Goal: Task Accomplishment & Management: Use online tool/utility

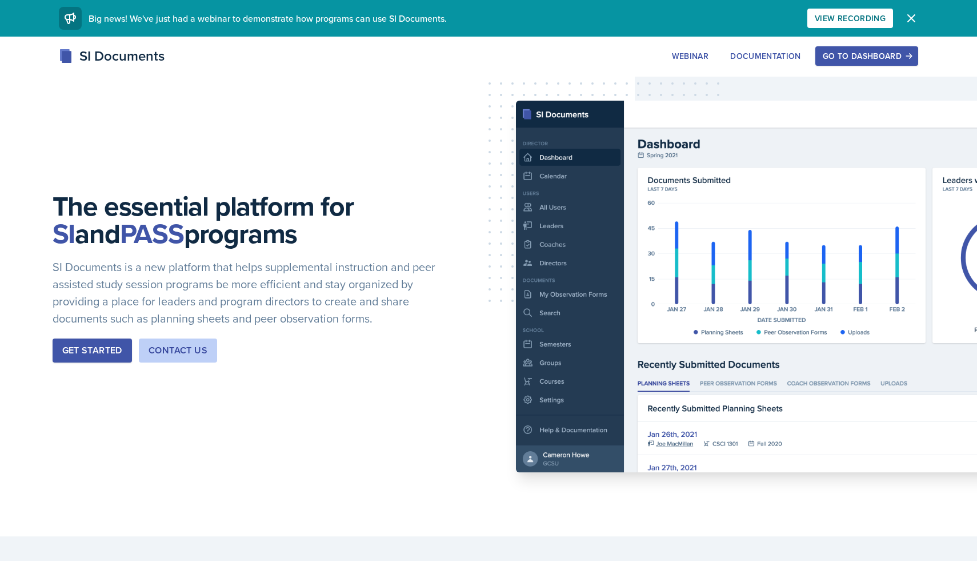
click at [74, 350] on div "Get Started" at bounding box center [92, 351] width 60 height 14
click at [883, 55] on div "Go to Dashboard" at bounding box center [867, 55] width 88 height 9
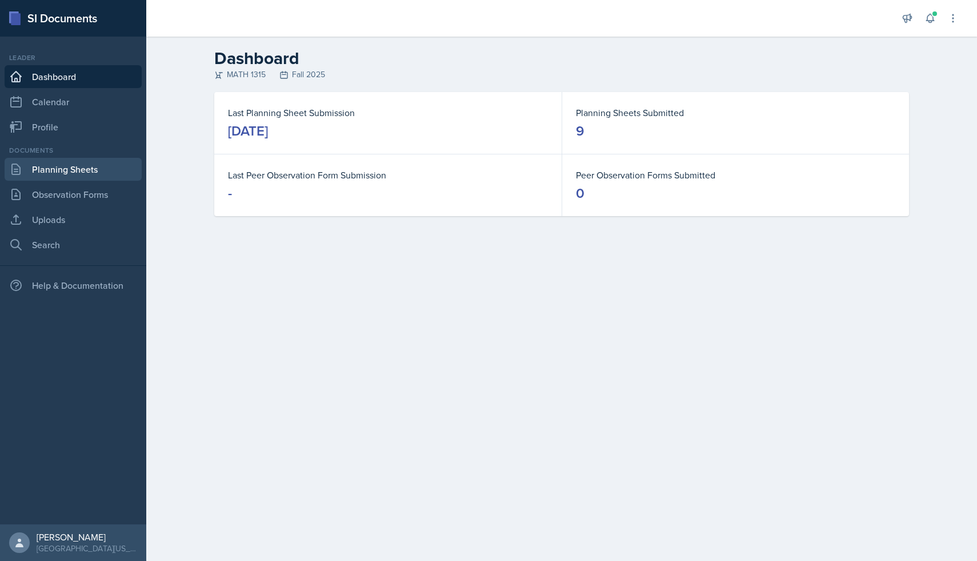
click at [70, 172] on link "Planning Sheets" at bounding box center [73, 169] width 137 height 23
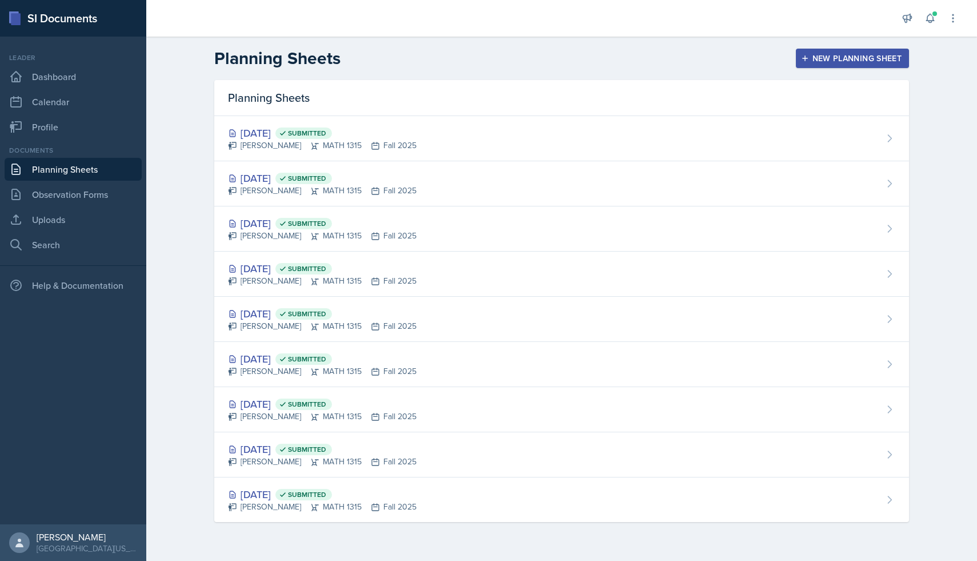
click at [826, 58] on div "New Planning Sheet" at bounding box center [853, 58] width 98 height 9
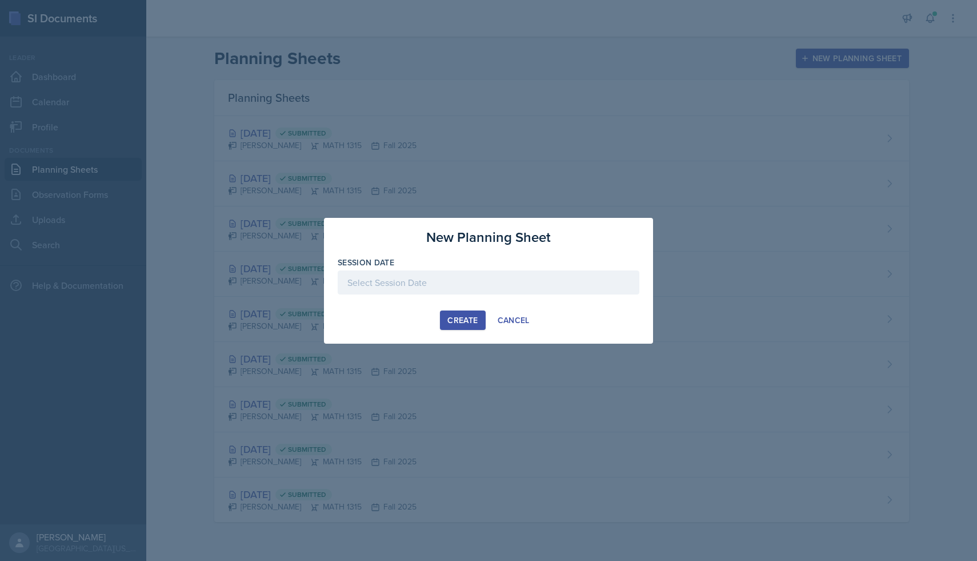
click at [454, 275] on div at bounding box center [489, 282] width 302 height 24
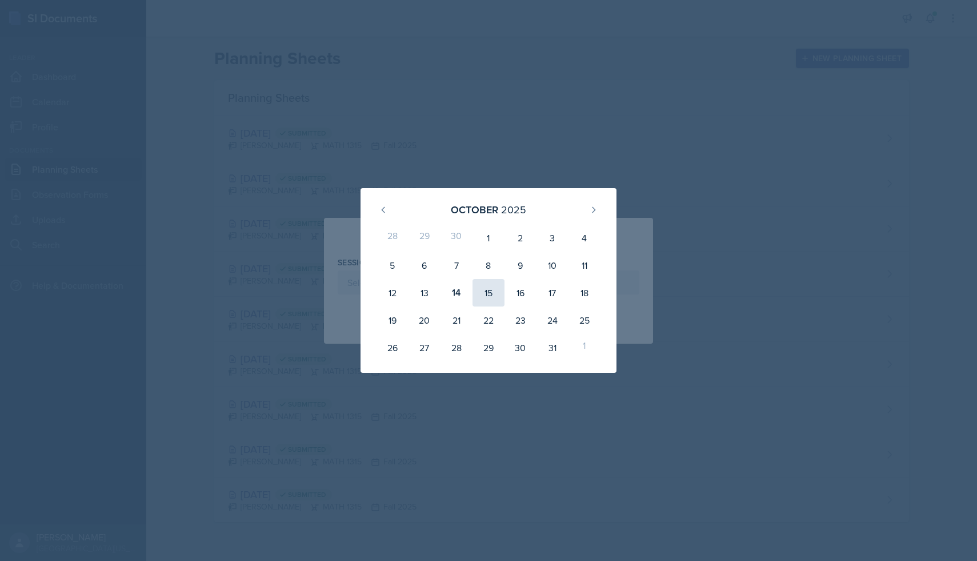
click at [490, 290] on div "15" at bounding box center [489, 292] width 32 height 27
type input "[DATE]"
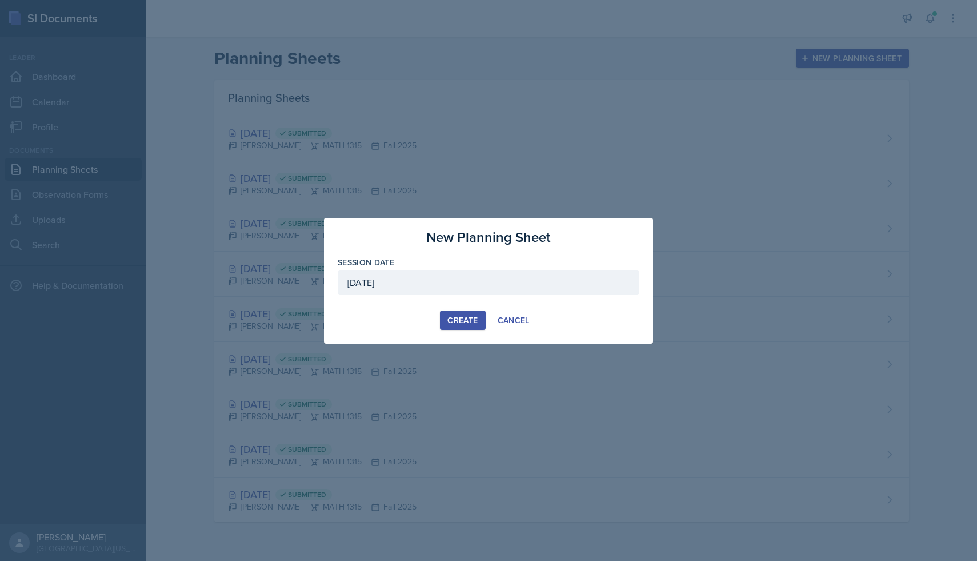
click at [461, 316] on div "Create" at bounding box center [463, 320] width 30 height 9
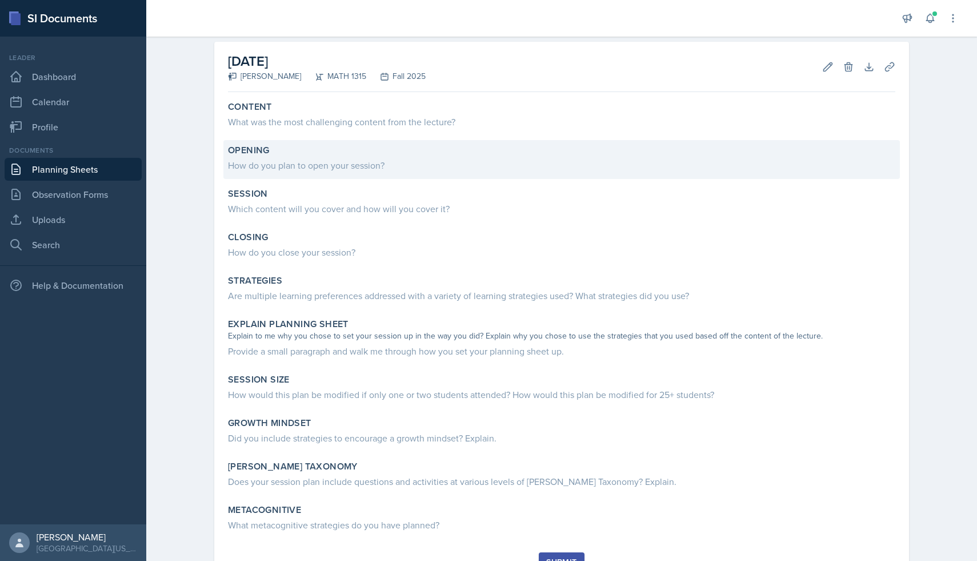
scroll to position [37, 0]
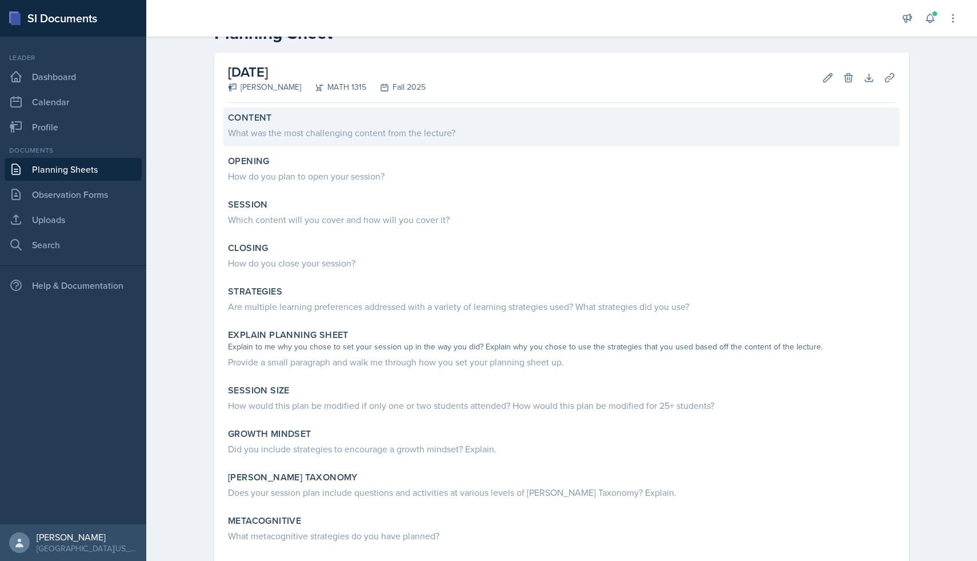
click at [344, 133] on div "What was the most challenging content from the lecture?" at bounding box center [562, 133] width 668 height 14
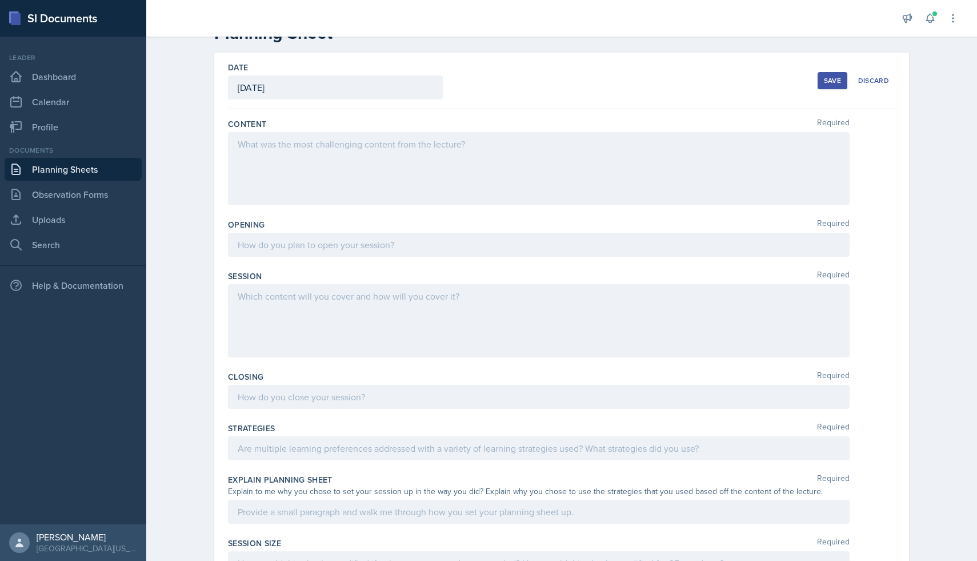
click at [337, 166] on div at bounding box center [539, 168] width 622 height 73
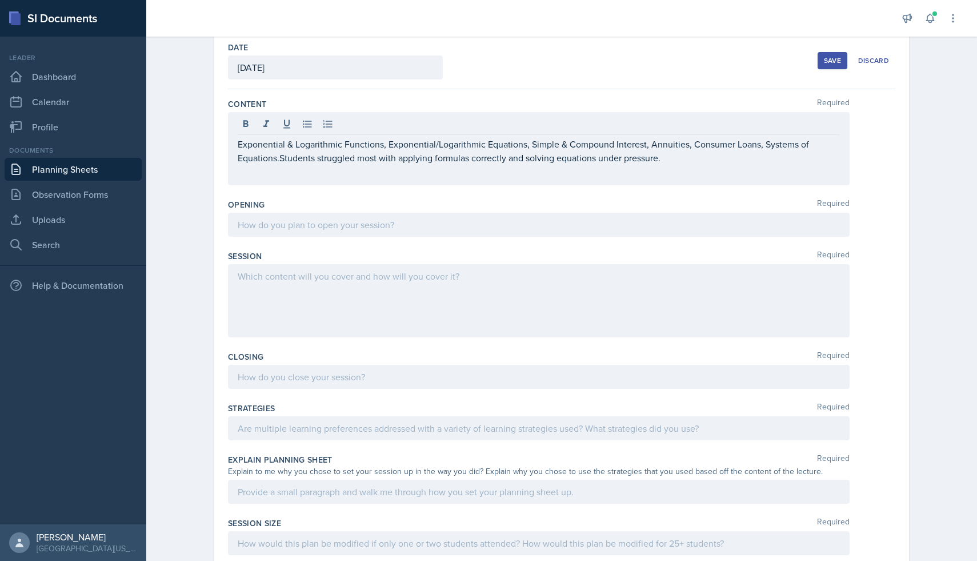
click at [236, 143] on div "Exponential & Logarithmic Functions, Exponential/Logarithmic Equations, Simple …" at bounding box center [539, 148] width 622 height 73
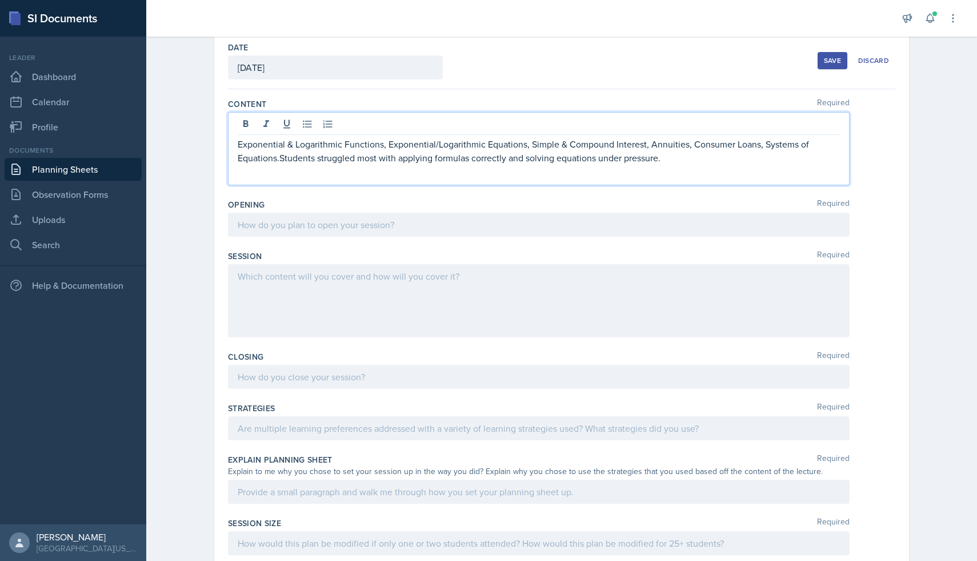
click at [240, 143] on p "Exponential & Logarithmic Functions, Exponential/Logarithmic Equations, Simple …" at bounding box center [539, 150] width 602 height 27
click at [287, 144] on p "The content included in this session are Exponential & Logarithmic Functions, E…" at bounding box center [539, 150] width 602 height 27
click at [440, 159] on p "The topics included in this session are Exponential & Logarithmic Functions, Ex…" at bounding box center [539, 150] width 602 height 27
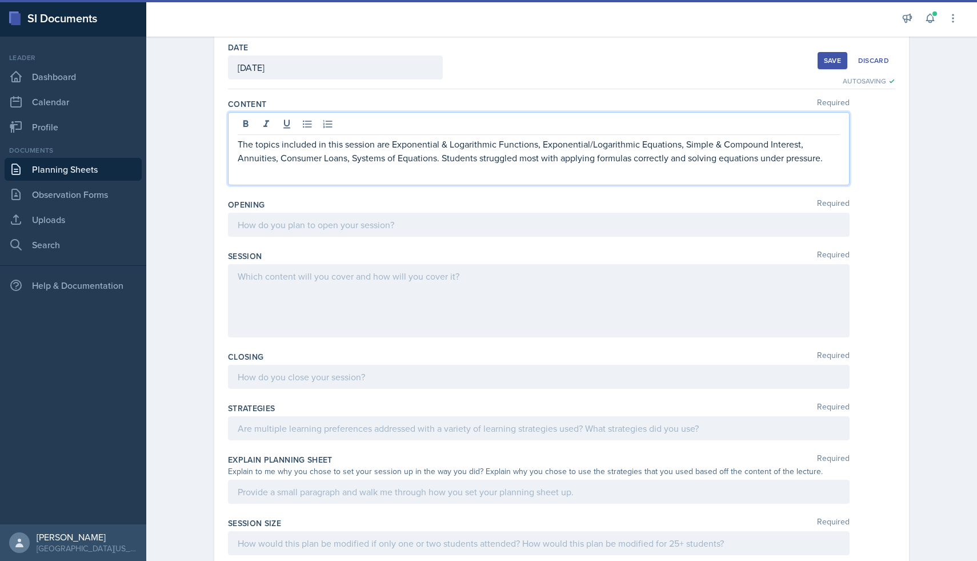
click at [349, 221] on div at bounding box center [539, 225] width 622 height 24
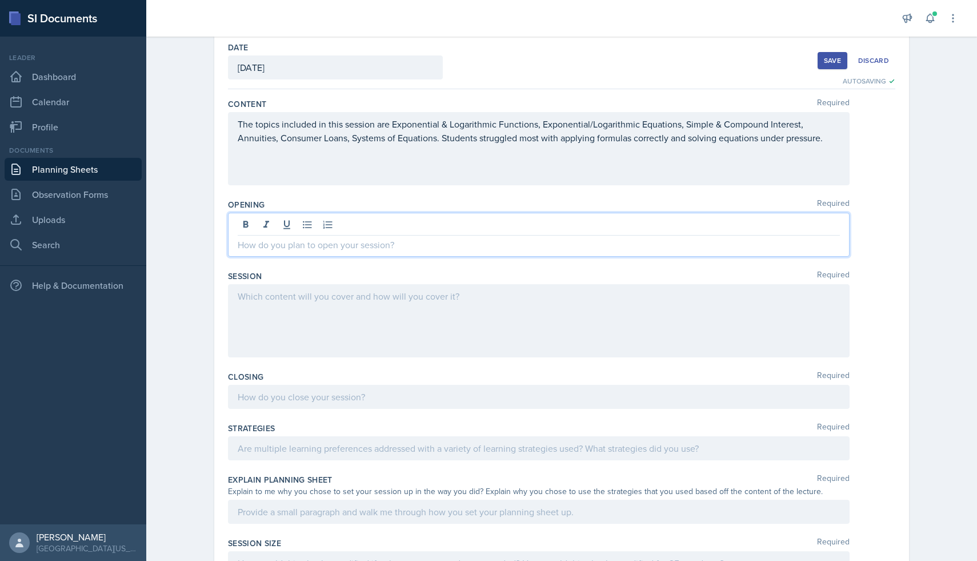
paste div
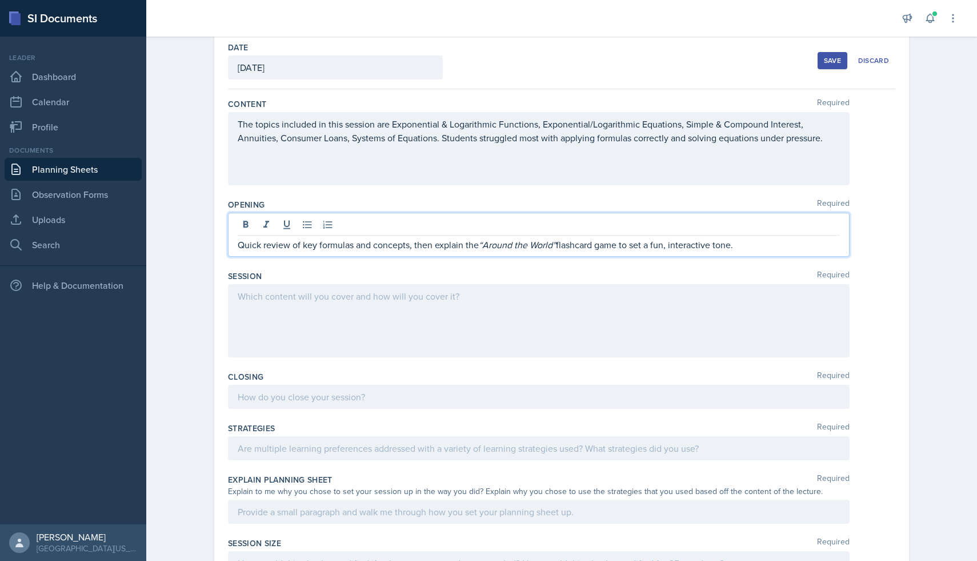
click at [238, 247] on p "Quick review of key formulas and concepts, then explain the “Around the World” …" at bounding box center [539, 245] width 602 height 14
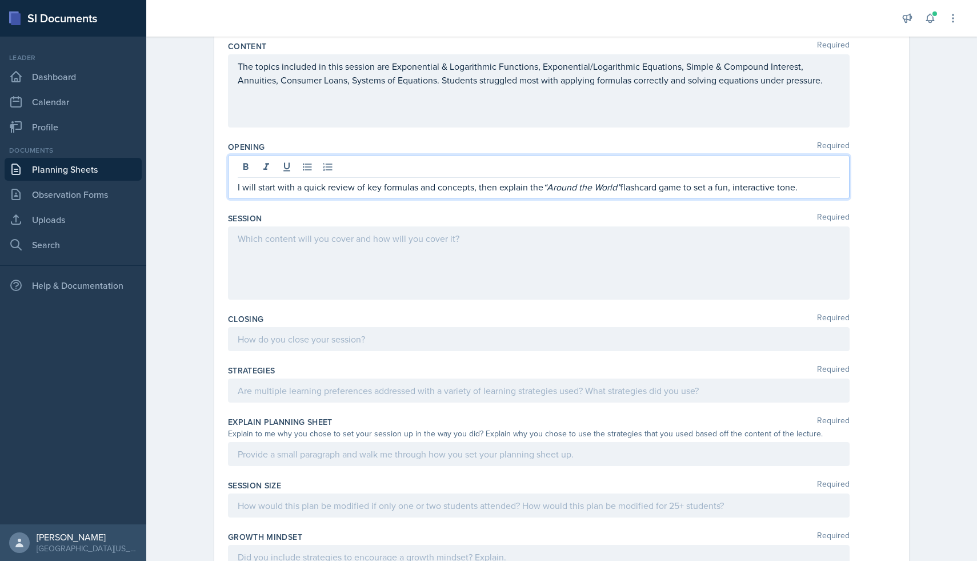
scroll to position [122, 0]
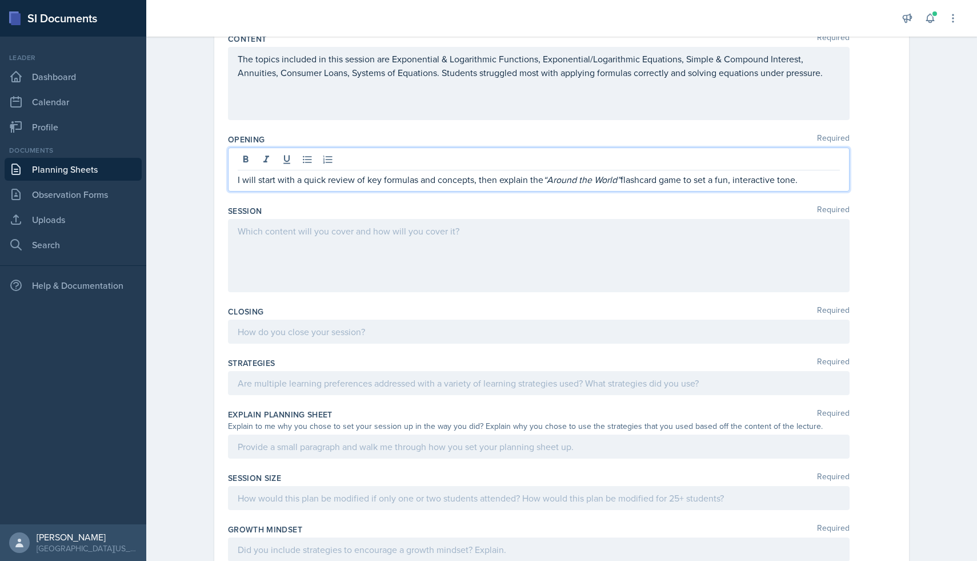
click at [596, 274] on div at bounding box center [539, 255] width 622 height 73
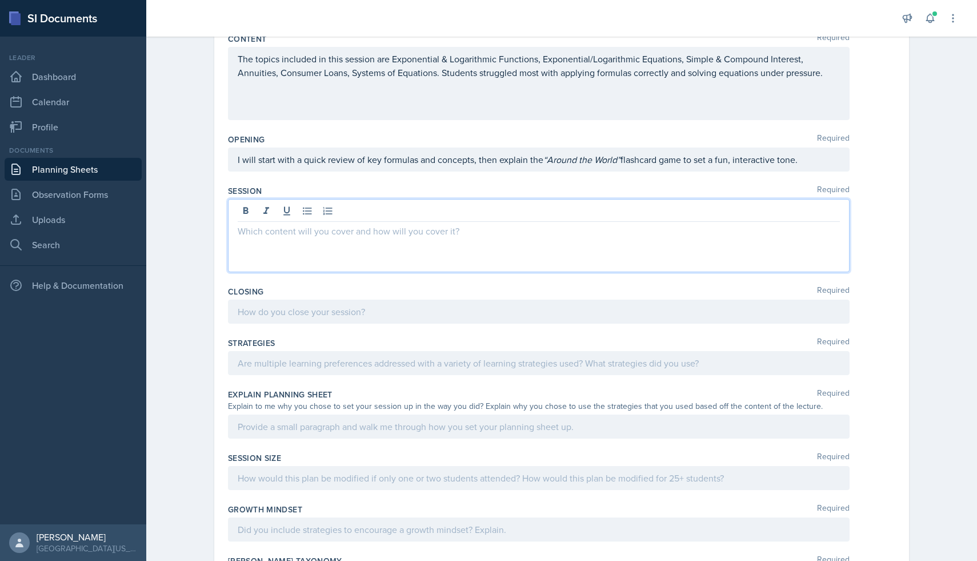
scroll to position [142, 0]
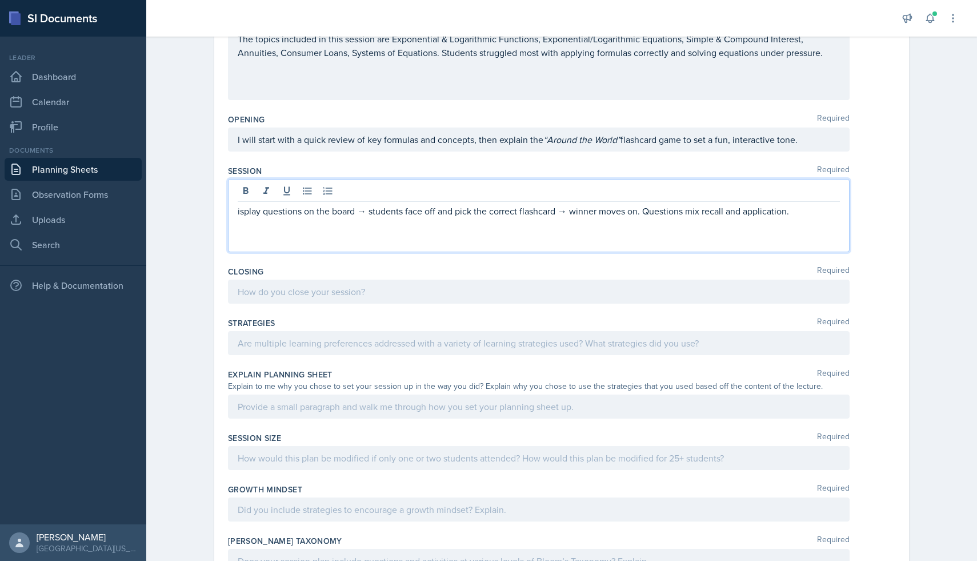
click at [238, 213] on p "isplay questions on the board → students face off and pick the correct flashcar…" at bounding box center [539, 211] width 602 height 14
click at [392, 215] on p "I will display questions on the board → students face off and pick the correct …" at bounding box center [539, 211] width 602 height 14
click at [516, 213] on p "I will display questions on the board with a powerpoint slide, students face of…" at bounding box center [539, 217] width 602 height 27
click at [773, 209] on p "I will display questions on the board with a powerpoint slide, students will ma…" at bounding box center [539, 217] width 602 height 27
drag, startPoint x: 556, startPoint y: 224, endPoint x: 381, endPoint y: 230, distance: 175.0
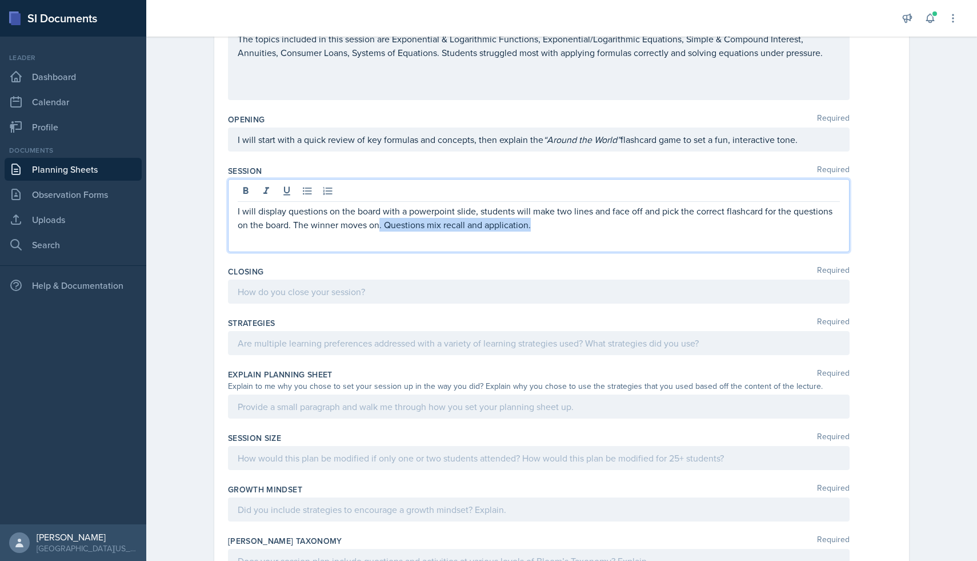
click at [381, 230] on p "I will display questions on the board with a powerpoint slide, students will ma…" at bounding box center [539, 217] width 602 height 27
click at [417, 225] on p "I will display questions on the board with a powerpoint slide, students will ma…" at bounding box center [539, 217] width 602 height 27
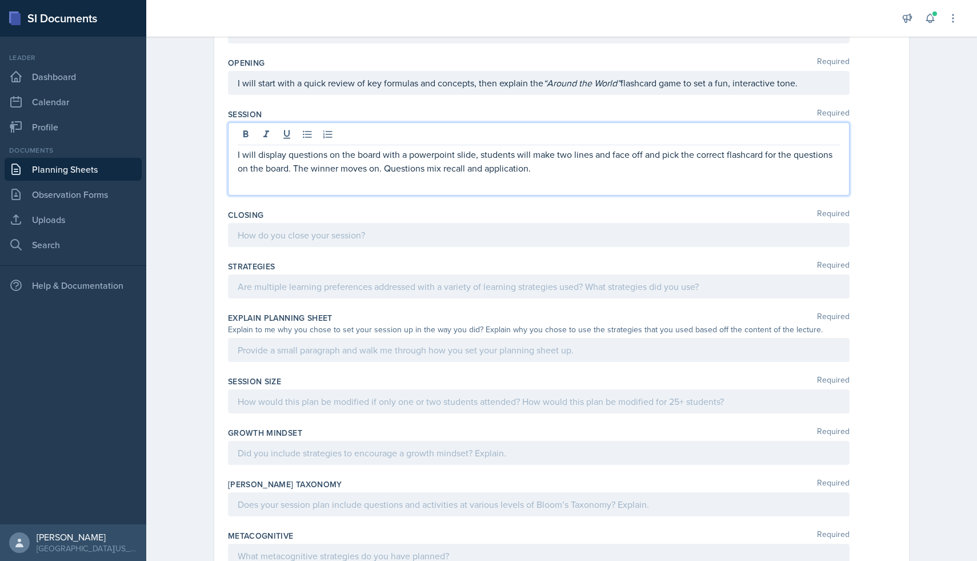
scroll to position [202, 0]
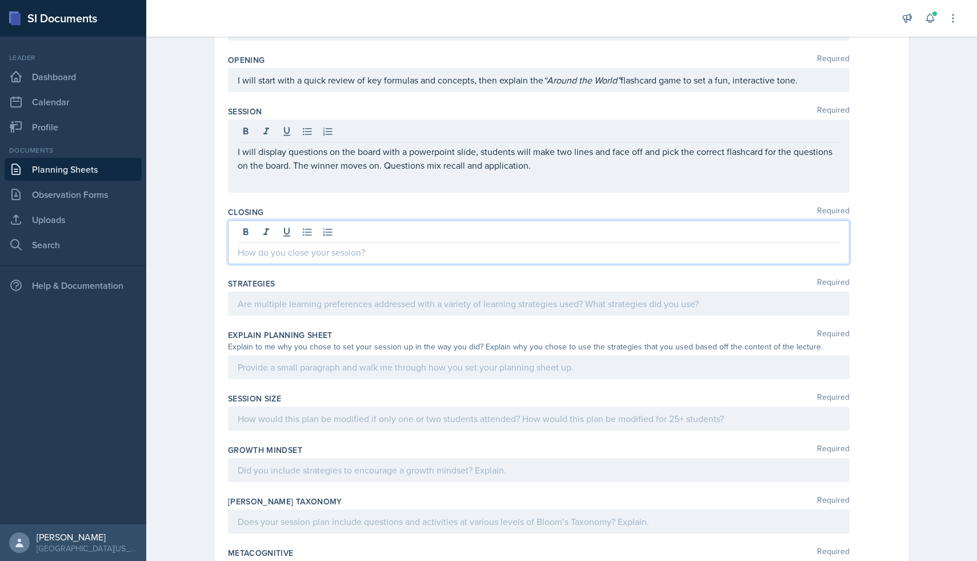
click at [396, 236] on div at bounding box center [539, 242] width 622 height 44
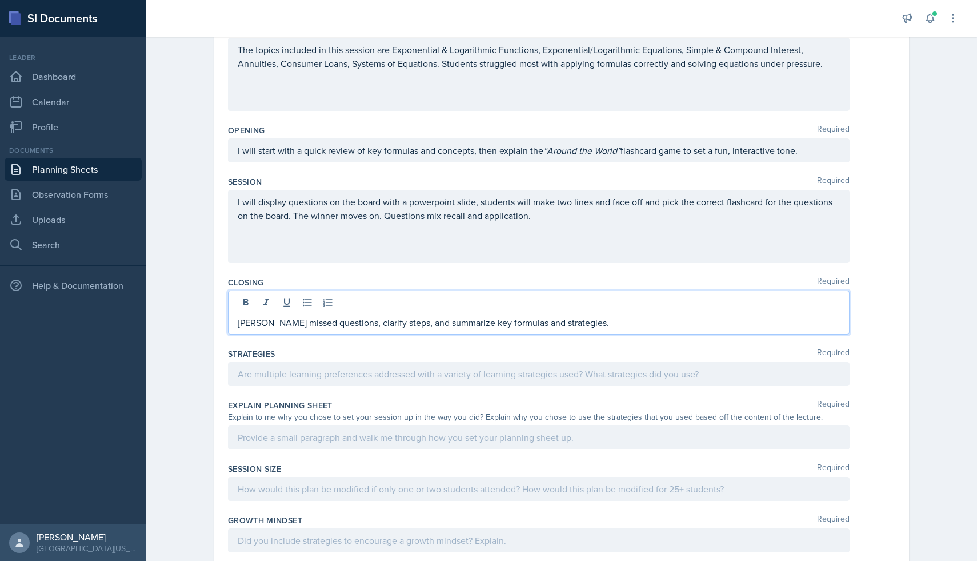
scroll to position [126, 0]
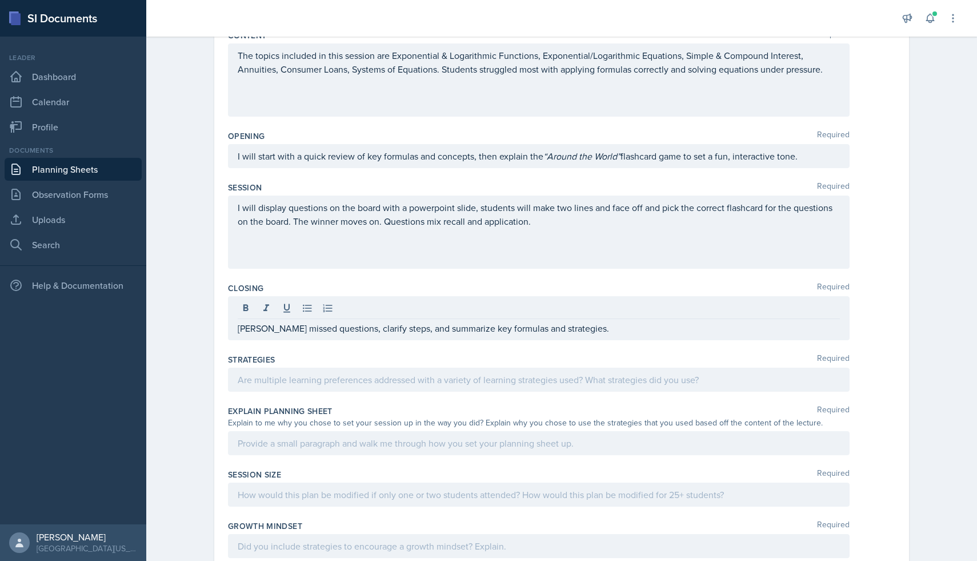
click at [236, 329] on div "[PERSON_NAME] missed questions, clarify steps, and summarize key formulas and s…" at bounding box center [539, 318] width 622 height 44
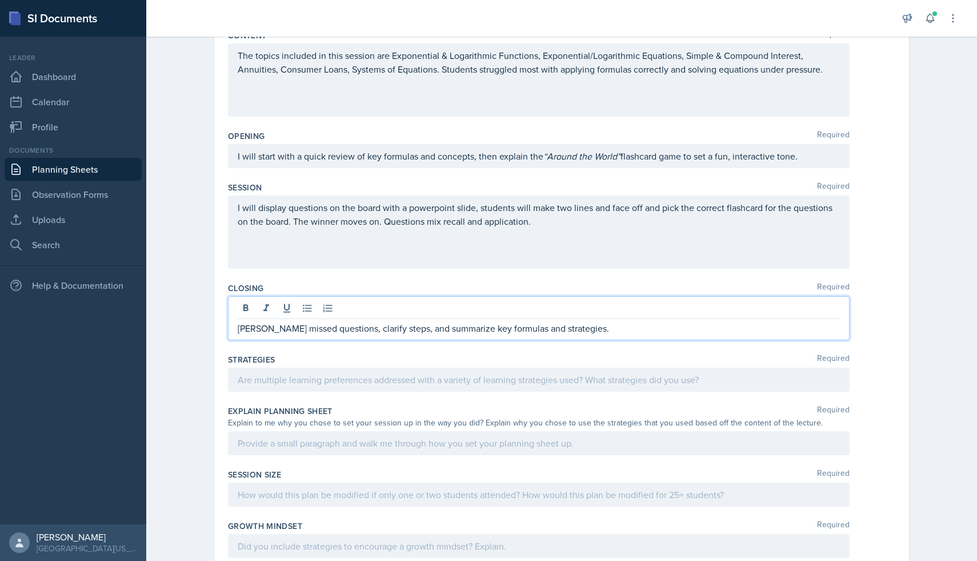
click at [237, 329] on div "[PERSON_NAME] missed questions, clarify steps, and summarize key formulas and s…" at bounding box center [539, 318] width 622 height 44
click at [242, 328] on p "[PERSON_NAME] missed questions, clarify steps, and summarize key formulas and s…" at bounding box center [539, 328] width 602 height 14
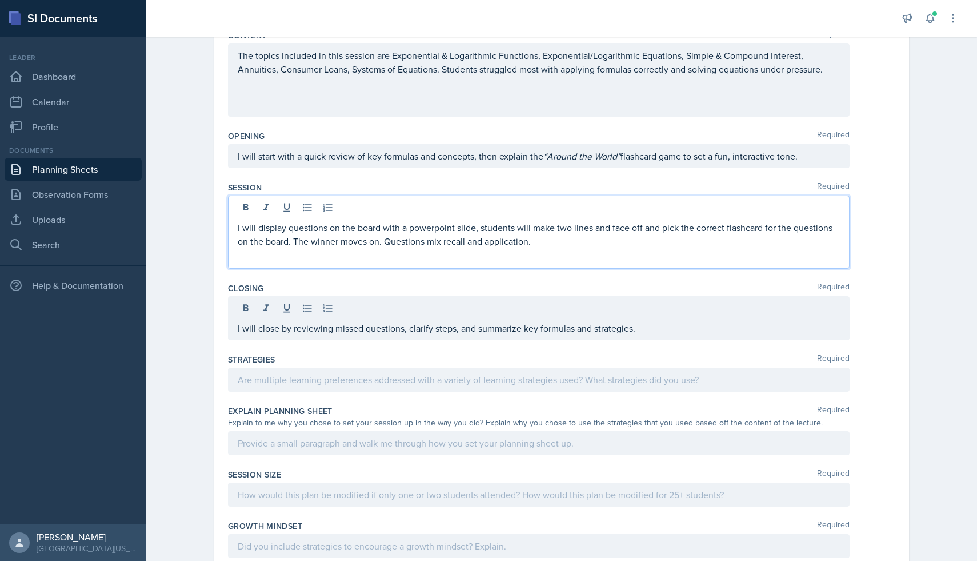
click at [380, 221] on p "I will display questions on the board with a powerpoint slide, students will ma…" at bounding box center [539, 234] width 602 height 27
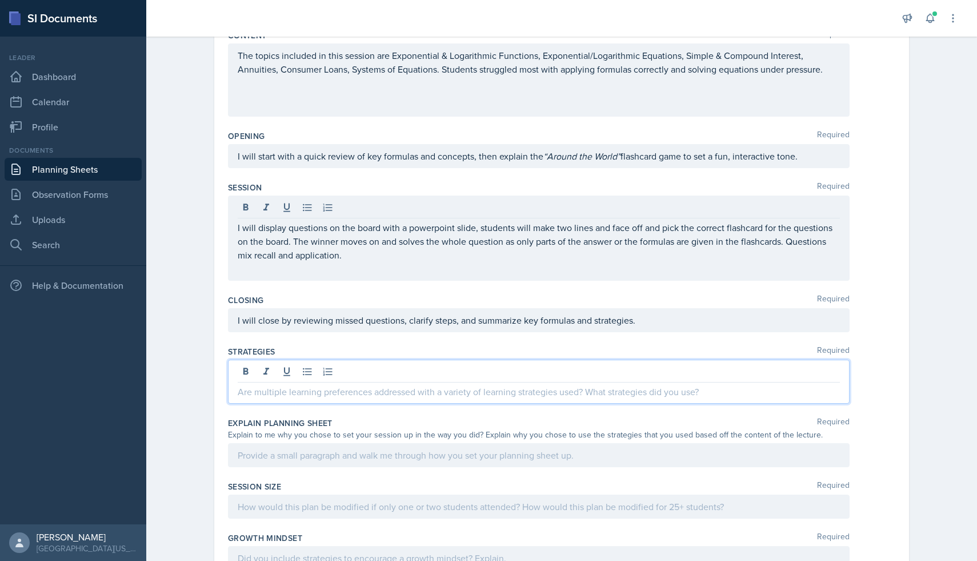
click at [360, 378] on div at bounding box center [539, 382] width 622 height 44
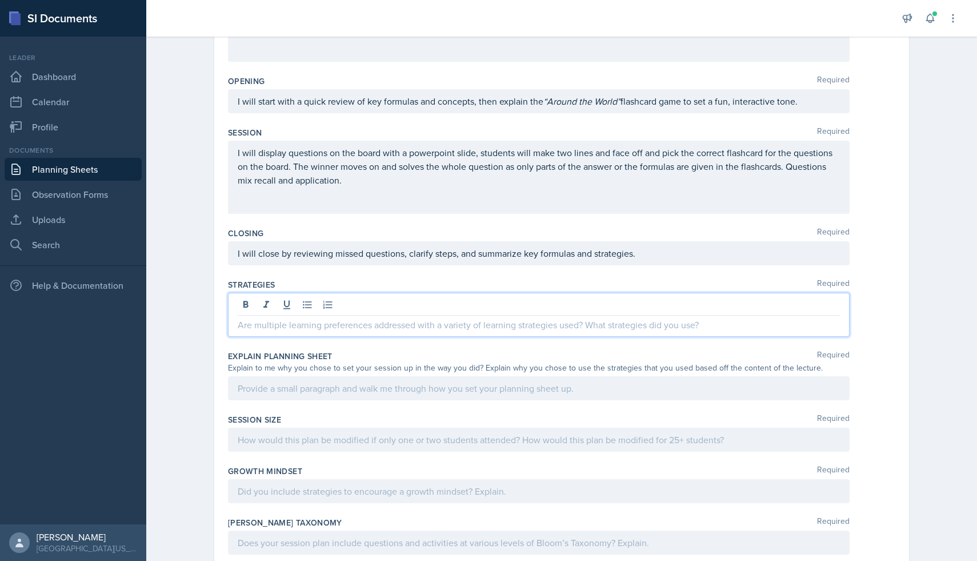
scroll to position [181, 0]
click at [454, 325] on p "The strategies I used are Around The World from card RR and First Line Only fro…" at bounding box center [539, 324] width 602 height 14
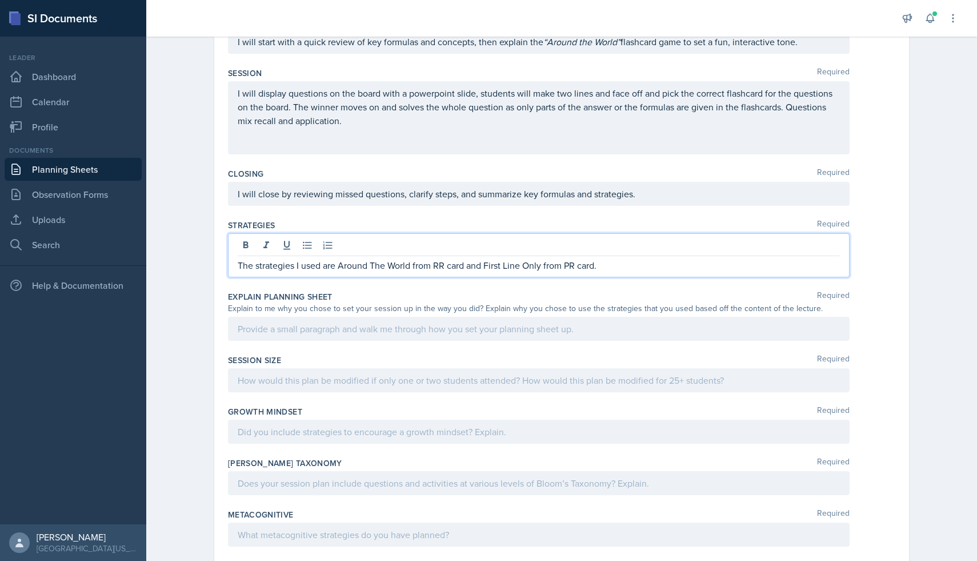
scroll to position [245, 0]
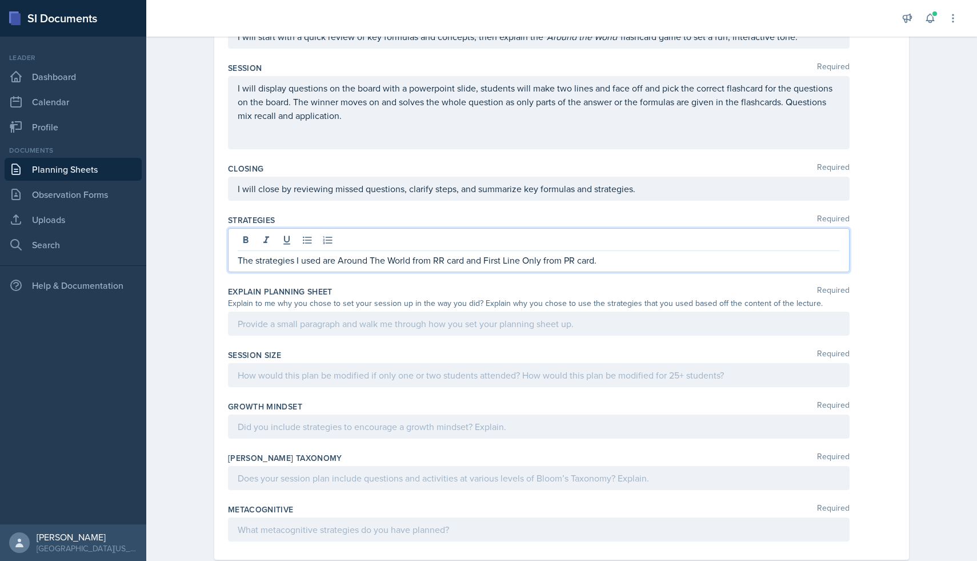
click at [476, 321] on div at bounding box center [539, 324] width 622 height 24
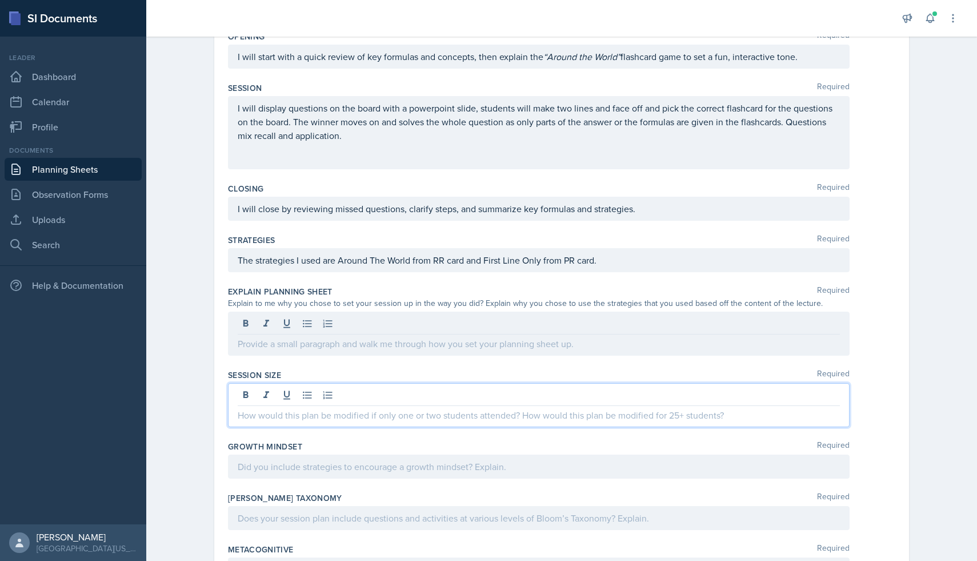
click at [438, 389] on div at bounding box center [539, 405] width 622 height 44
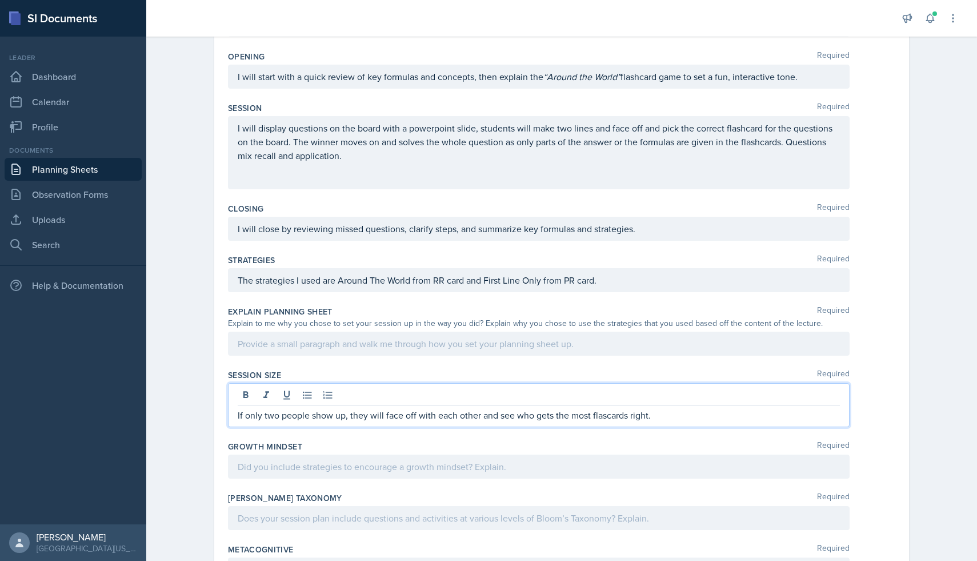
click at [608, 414] on p "If only two people show up, they will face off with each other and see who gets…" at bounding box center [539, 415] width 602 height 14
click at [672, 416] on p "If only two people show up, they will face off with each other and see who gets…" at bounding box center [539, 415] width 602 height 14
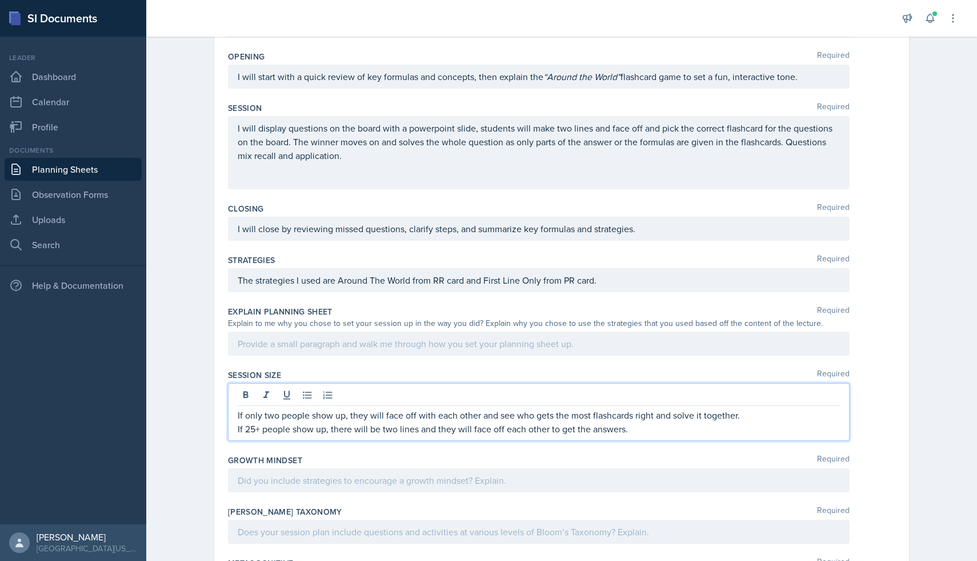
scroll to position [285, 0]
